Goal: Task Accomplishment & Management: Manage account settings

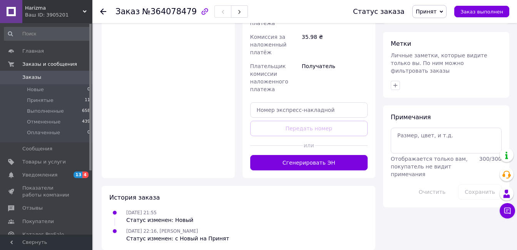
scroll to position [178, 0]
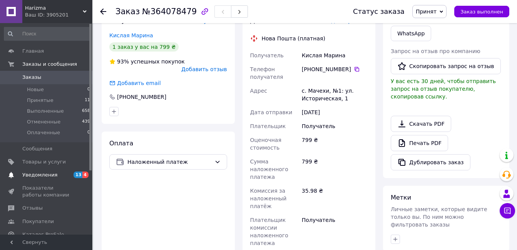
click at [25, 172] on span "Уведомления" at bounding box center [39, 175] width 35 height 7
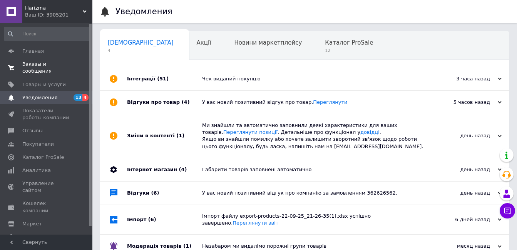
click at [35, 62] on span "Заказы и сообщения" at bounding box center [46, 68] width 49 height 14
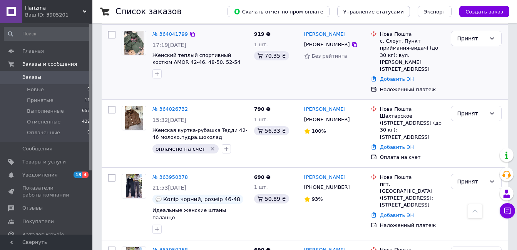
scroll to position [308, 0]
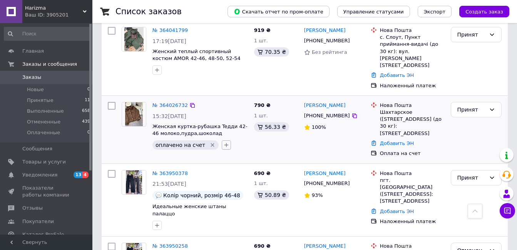
click at [223, 142] on icon "button" at bounding box center [226, 145] width 6 height 6
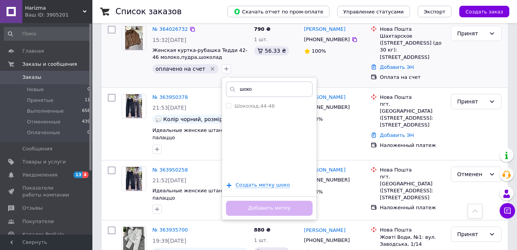
scroll to position [385, 0]
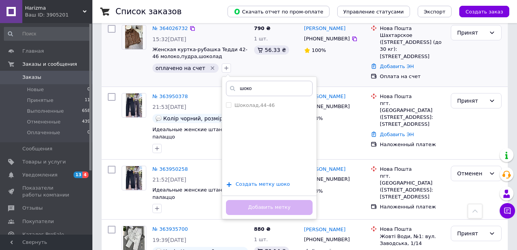
type input "шоко"
click at [249, 181] on span "Создать метку шоко" at bounding box center [262, 184] width 54 height 6
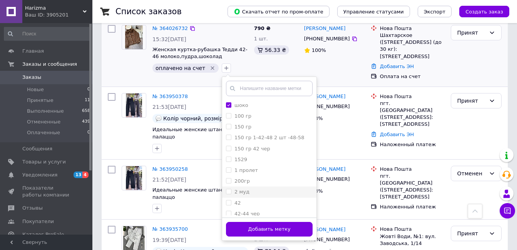
scroll to position [38, 0]
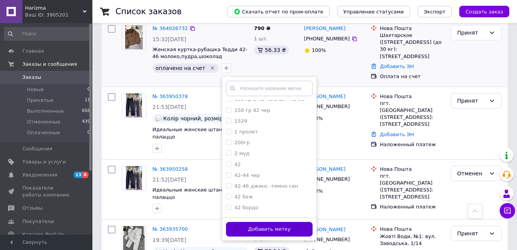
click at [259, 222] on button "Добавить метку" at bounding box center [269, 229] width 87 height 15
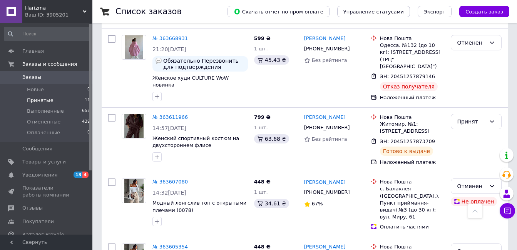
scroll to position [846, 0]
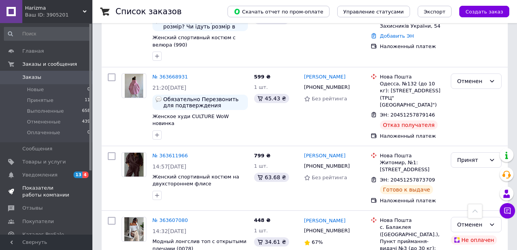
click at [30, 188] on span "Показатели работы компании" at bounding box center [46, 192] width 49 height 14
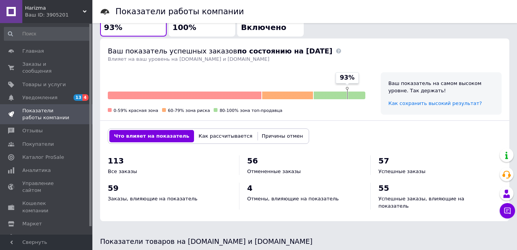
scroll to position [231, 0]
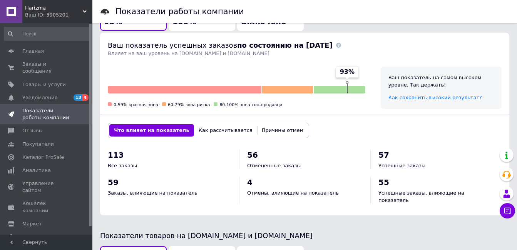
click at [80, 10] on span "Harizma" at bounding box center [54, 8] width 58 height 7
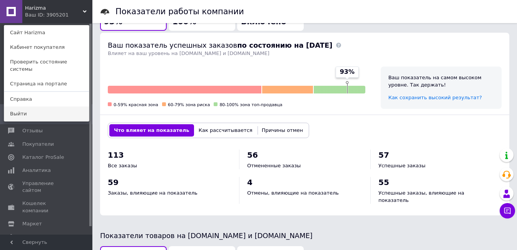
click at [32, 107] on link "Выйти" at bounding box center [46, 114] width 85 height 15
